Goal: Register for event/course

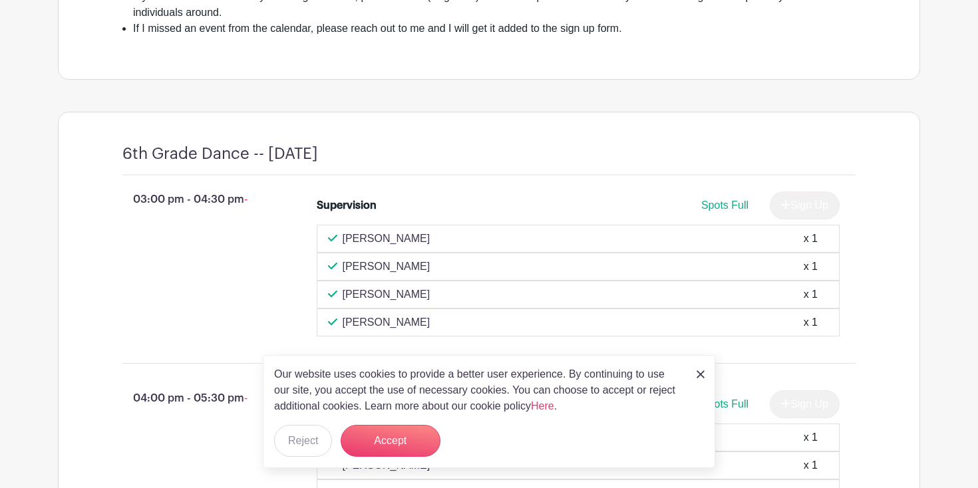
scroll to position [491, 0]
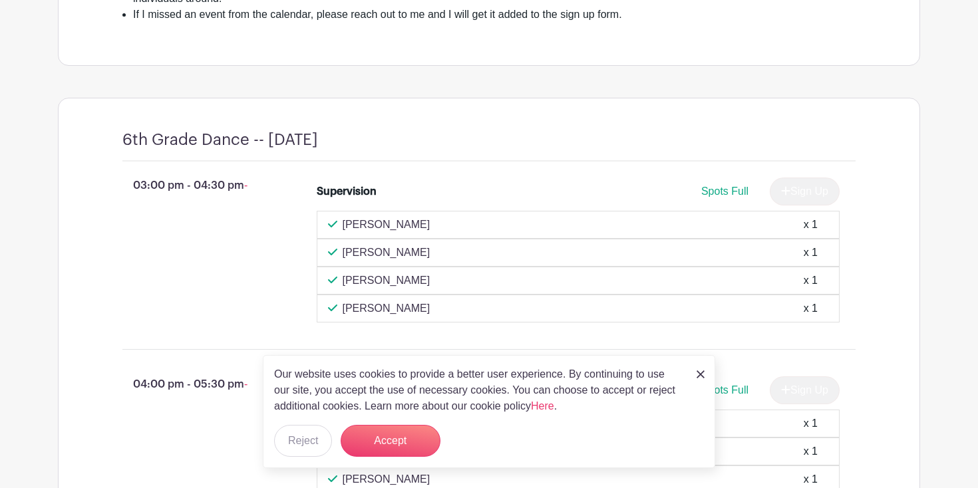
click at [702, 374] on img at bounding box center [700, 374] width 8 height 8
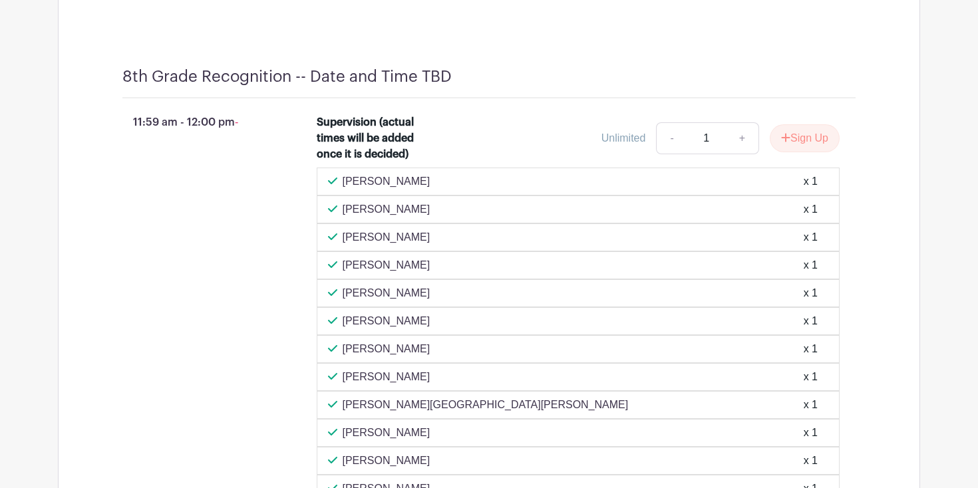
scroll to position [6524, 0]
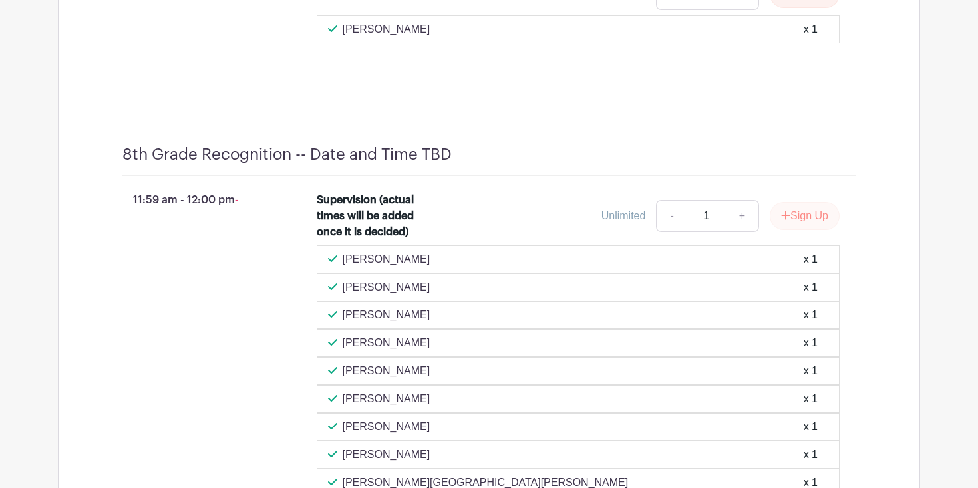
click at [787, 230] on button "Sign Up" at bounding box center [804, 216] width 70 height 28
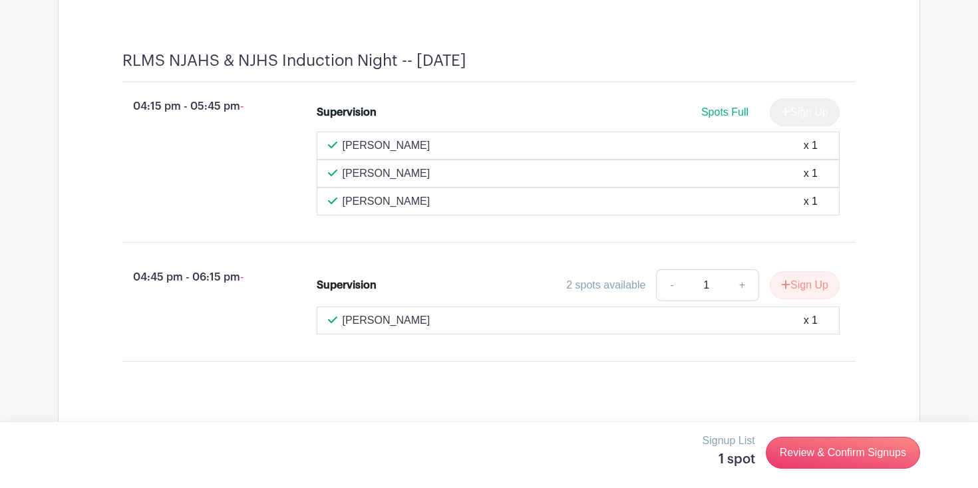
scroll to position [6391, 0]
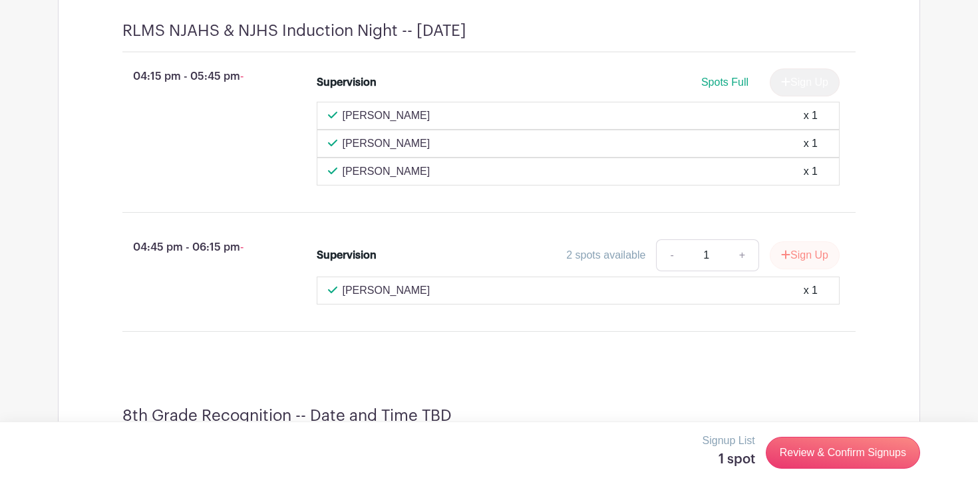
click at [821, 264] on button "Sign Up" at bounding box center [804, 255] width 70 height 28
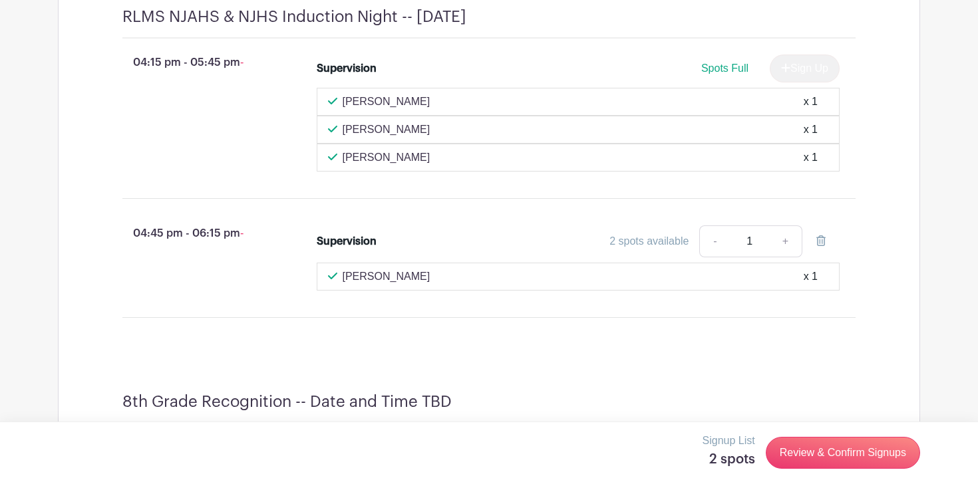
scroll to position [6410, 0]
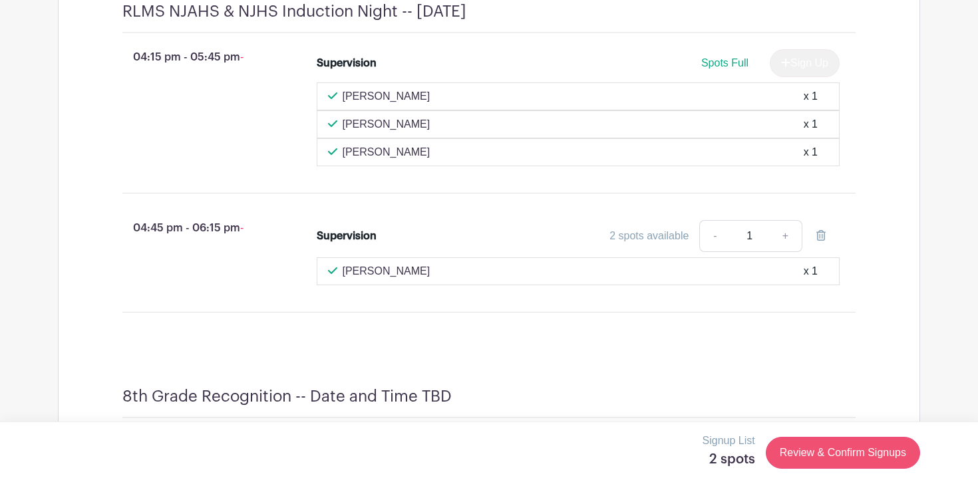
click at [841, 458] on link "Review & Confirm Signups" at bounding box center [842, 453] width 154 height 32
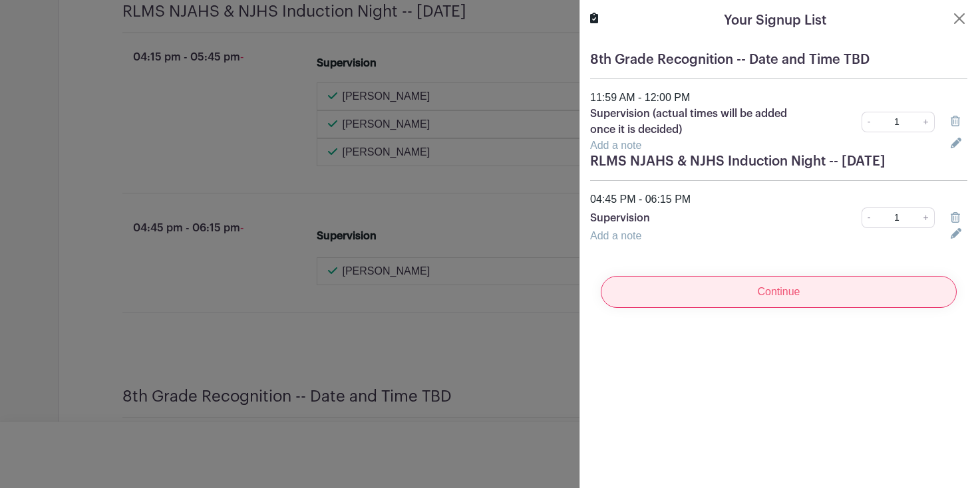
click at [756, 303] on input "Continue" at bounding box center [779, 292] width 356 height 32
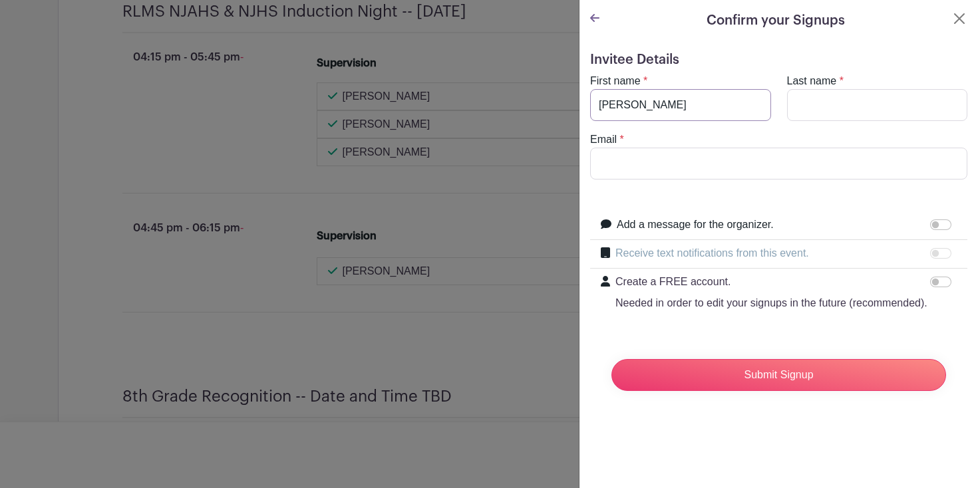
type input "[PERSON_NAME]"
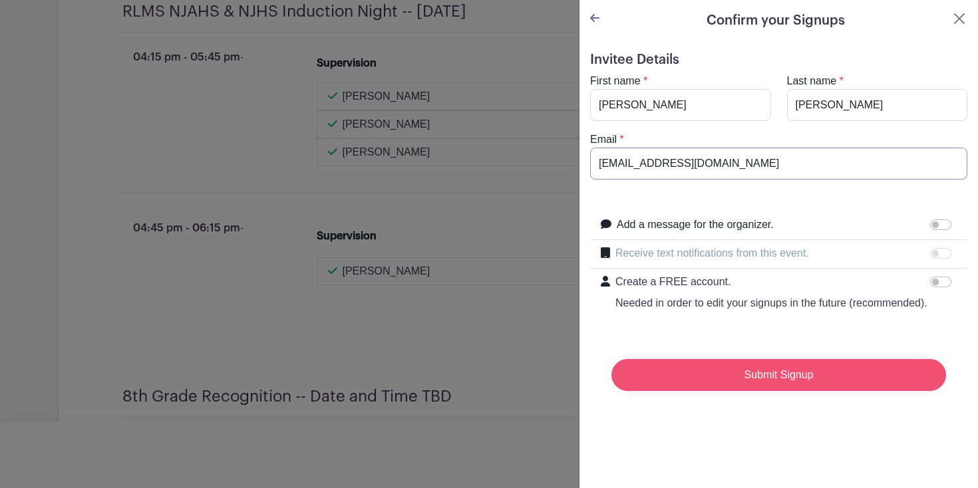
type input "[EMAIL_ADDRESS][DOMAIN_NAME]"
click at [711, 376] on input "Submit Signup" at bounding box center [778, 375] width 334 height 32
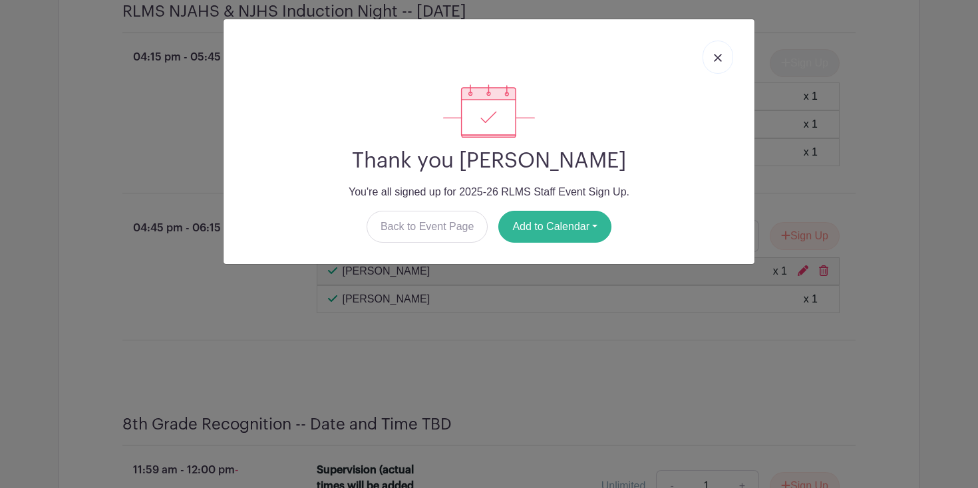
click at [575, 227] on button "Add to Calendar" at bounding box center [554, 227] width 113 height 32
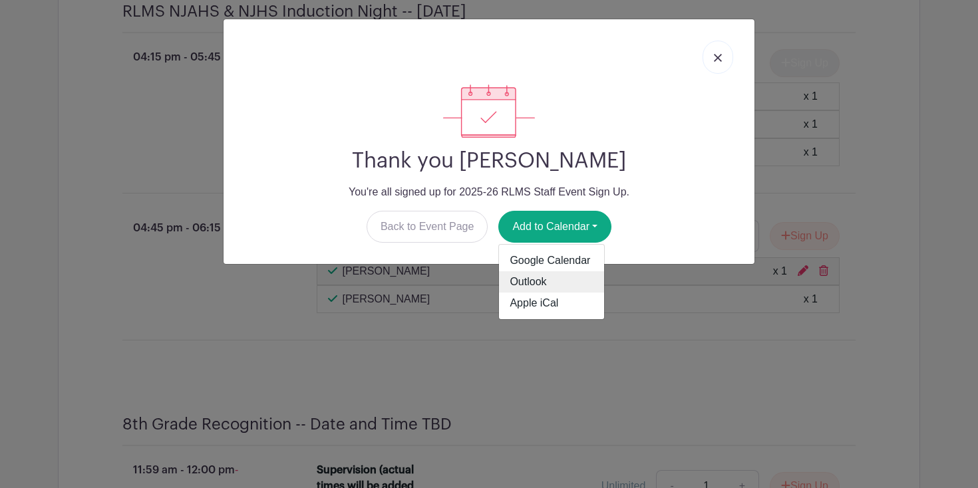
click at [553, 284] on link "Outlook" at bounding box center [551, 281] width 105 height 21
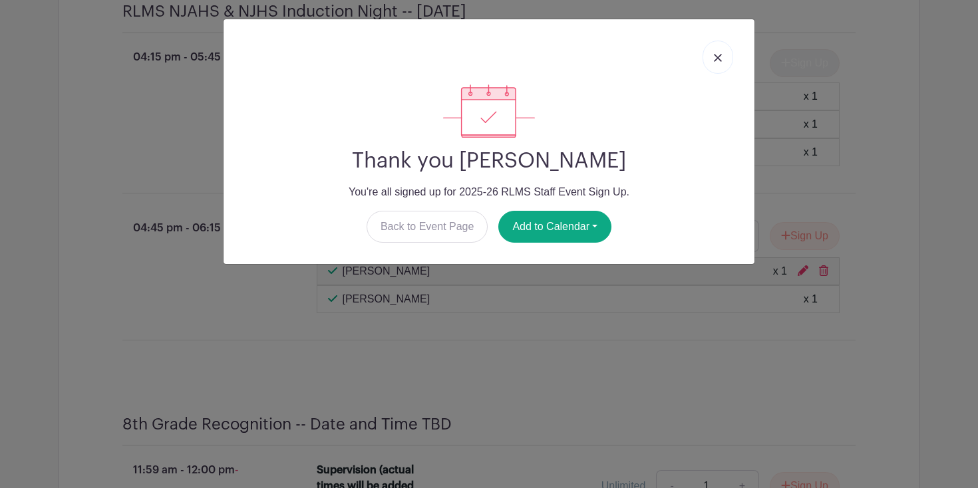
click at [714, 61] on img at bounding box center [718, 58] width 8 height 8
